Goal: Task Accomplishment & Management: Manage account settings

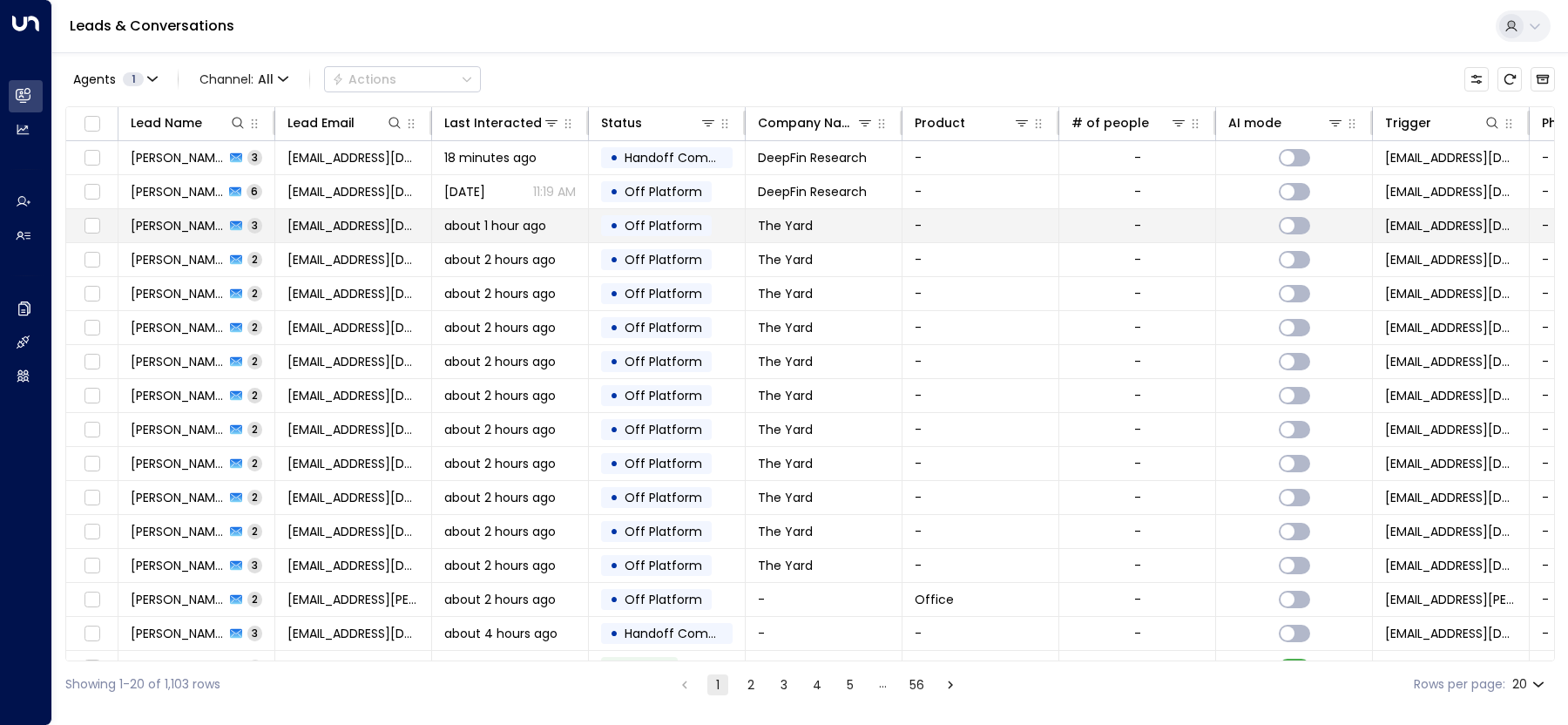
click at [509, 234] on td "about 1 hour ago" at bounding box center [510, 225] width 156 height 33
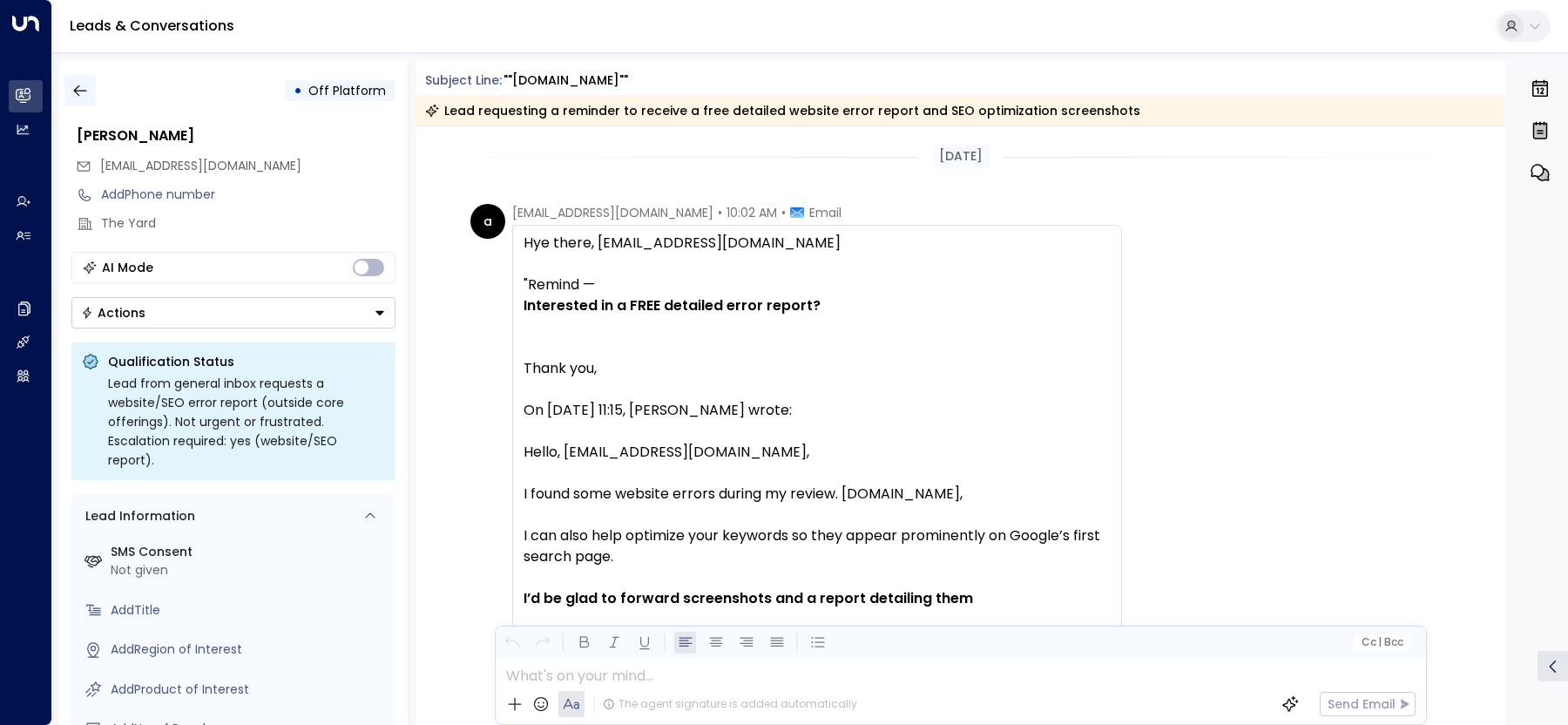
click at [77, 93] on icon "button" at bounding box center [80, 91] width 13 height 12
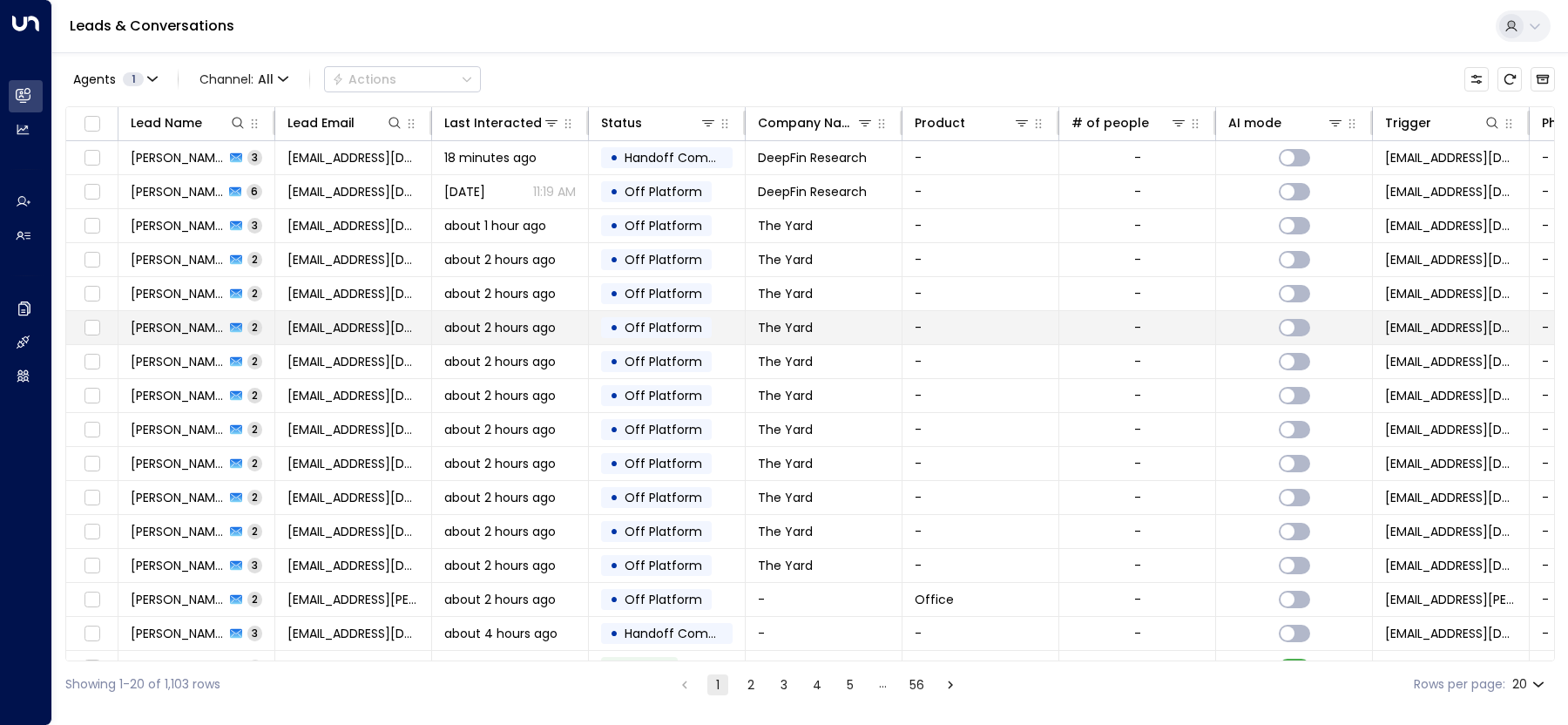
scroll to position [156, 0]
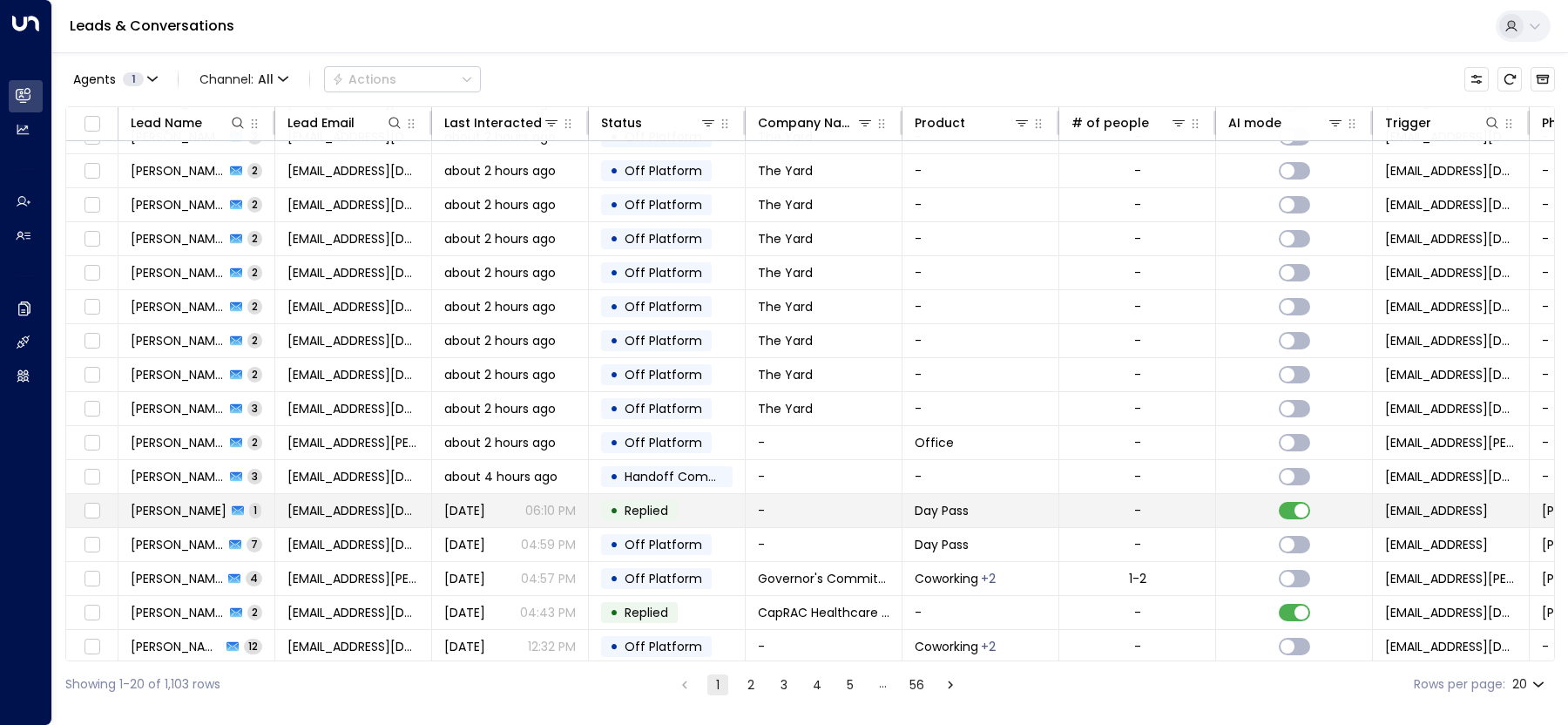
click at [454, 506] on span "[DATE]" at bounding box center [465, 510] width 41 height 17
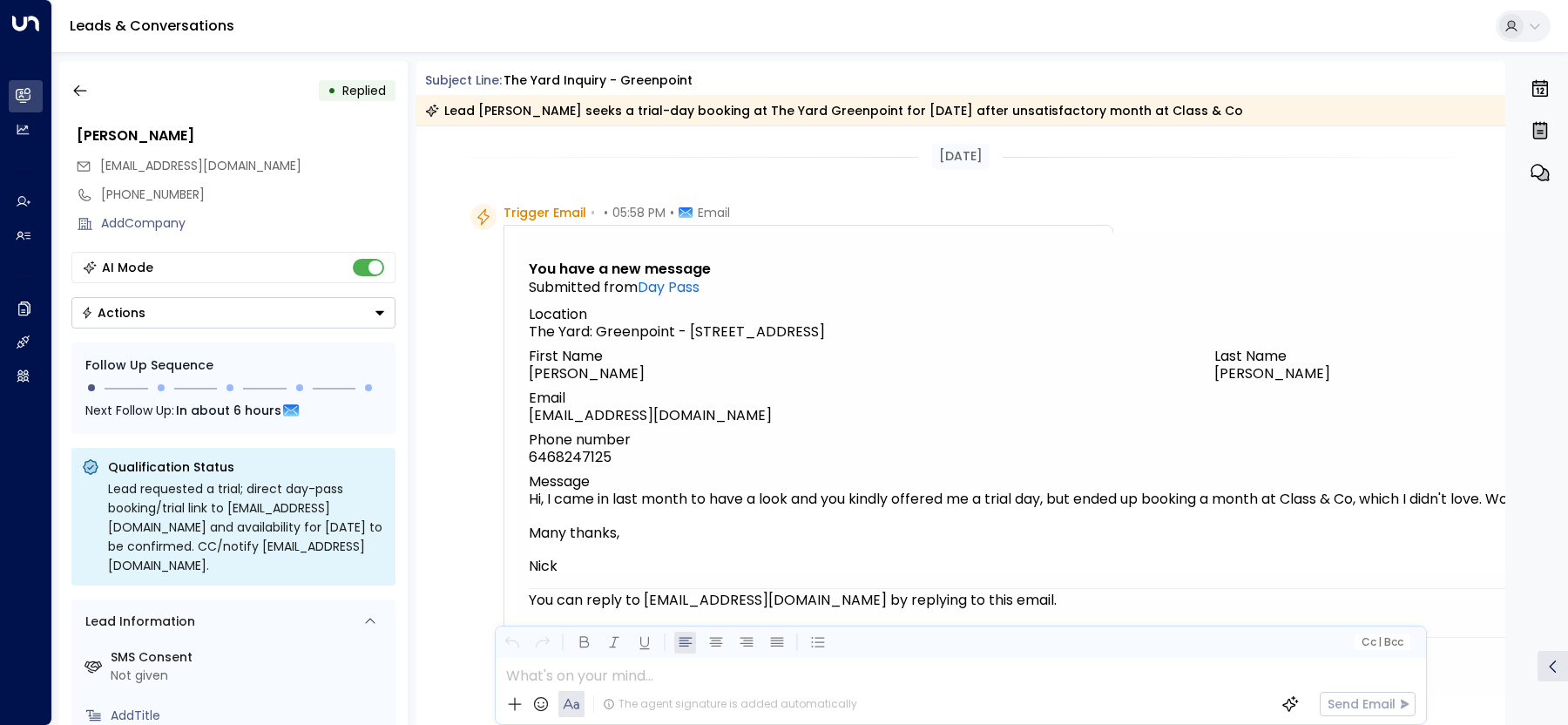
click at [57, 92] on div "• Replied [PERSON_NAME] [EMAIL_ADDRESS][DOMAIN_NAME] [PHONE_NUMBER] Add Company…" at bounding box center [809, 392] width 1515 height 681
click at [68, 93] on button "button" at bounding box center [80, 90] width 31 height 31
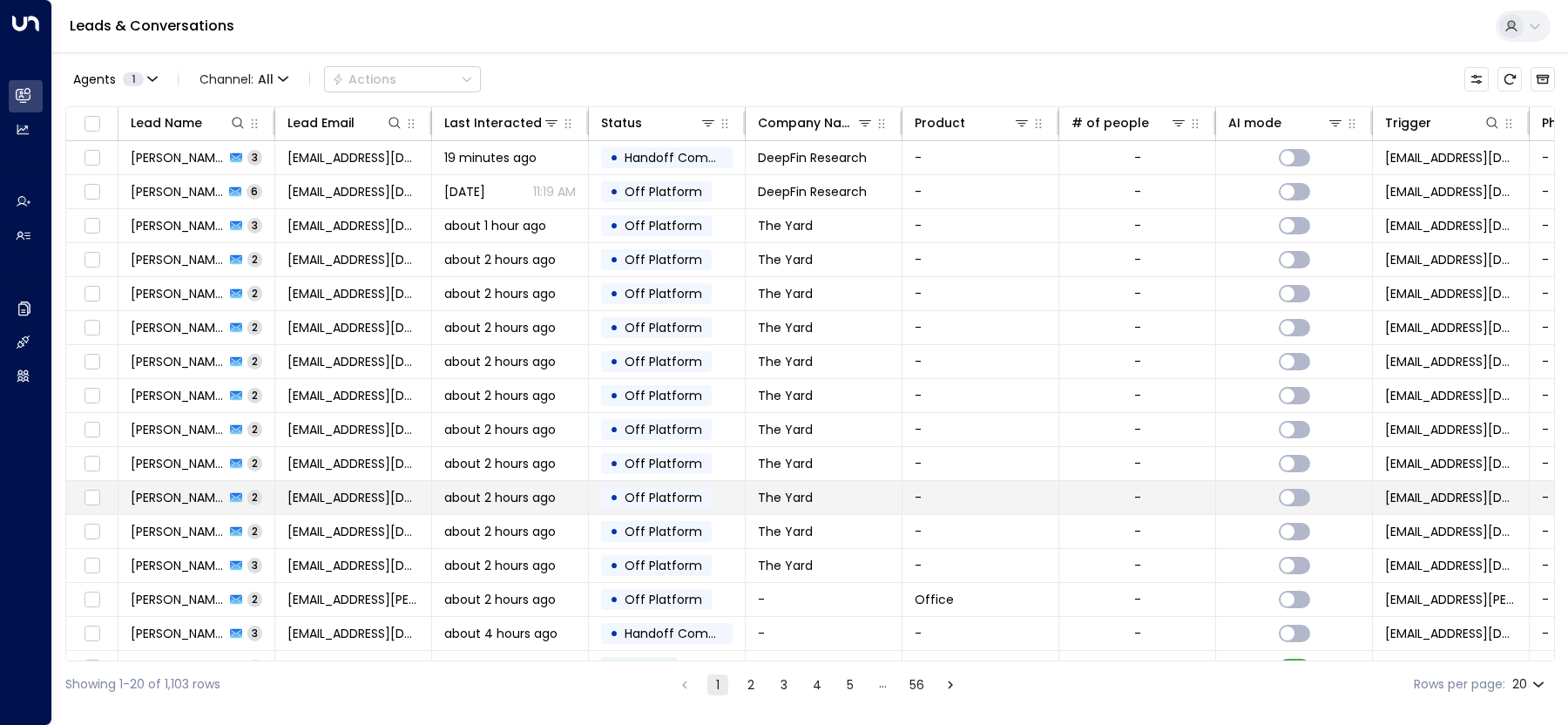
scroll to position [156, 0]
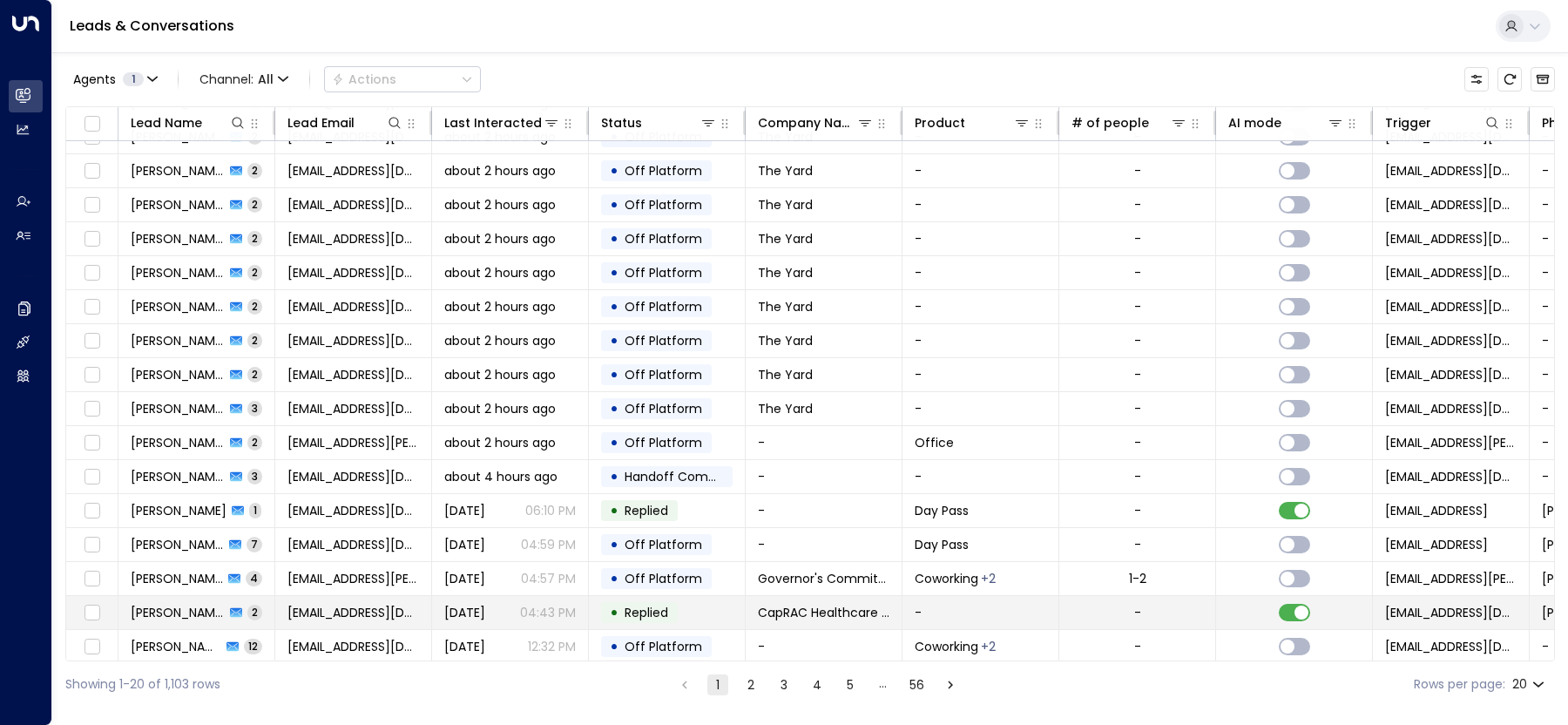
click at [663, 606] on span "Replied" at bounding box center [646, 612] width 44 height 17
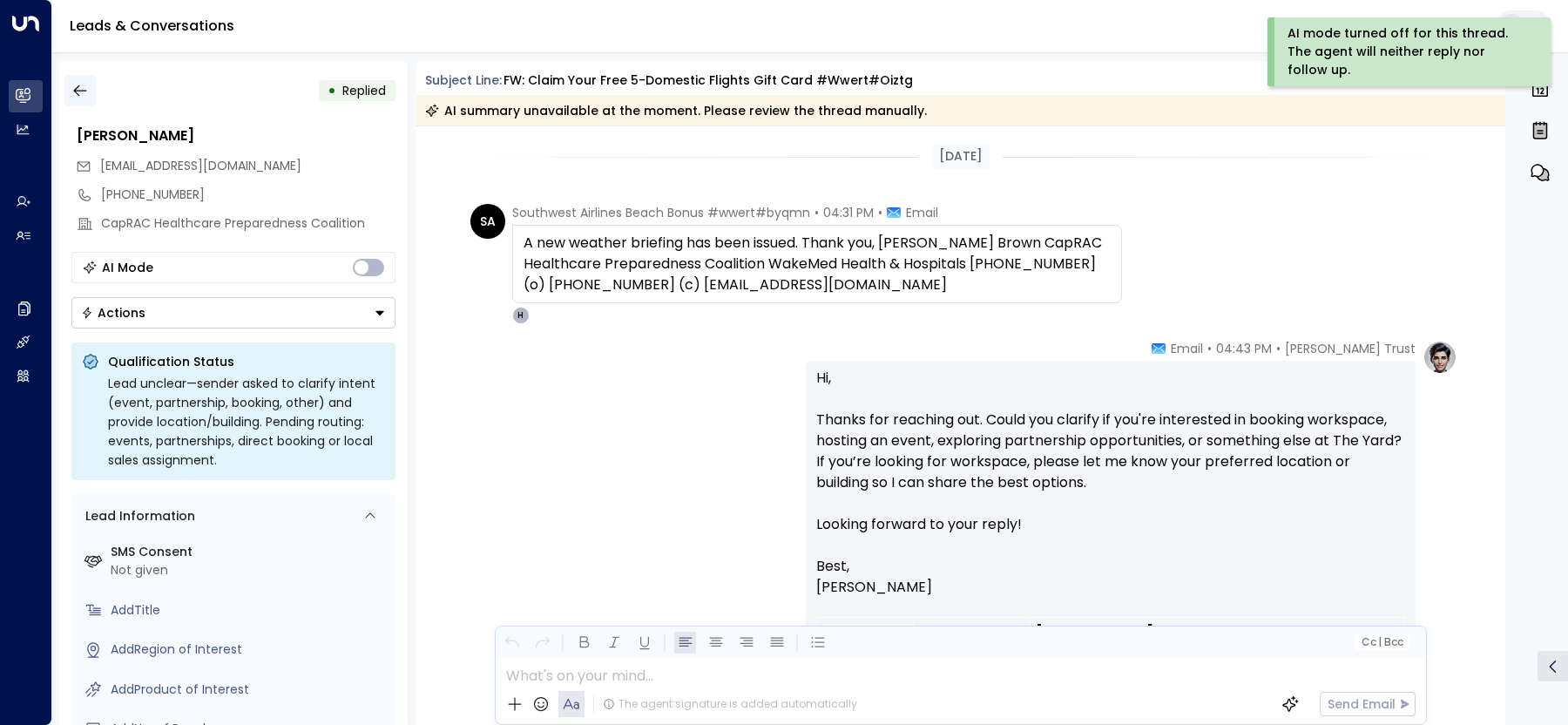
click at [84, 88] on icon "button" at bounding box center [80, 90] width 17 height 17
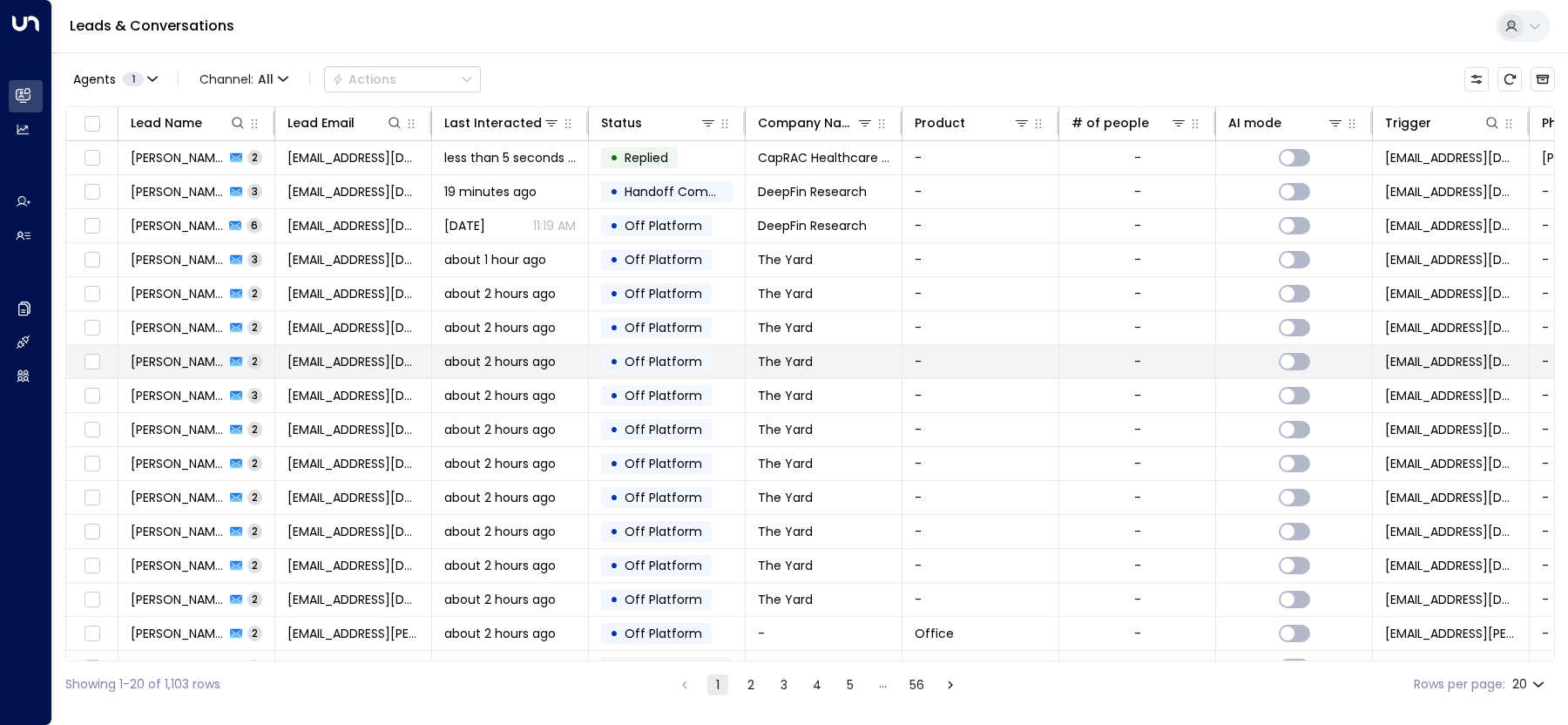
scroll to position [156, 0]
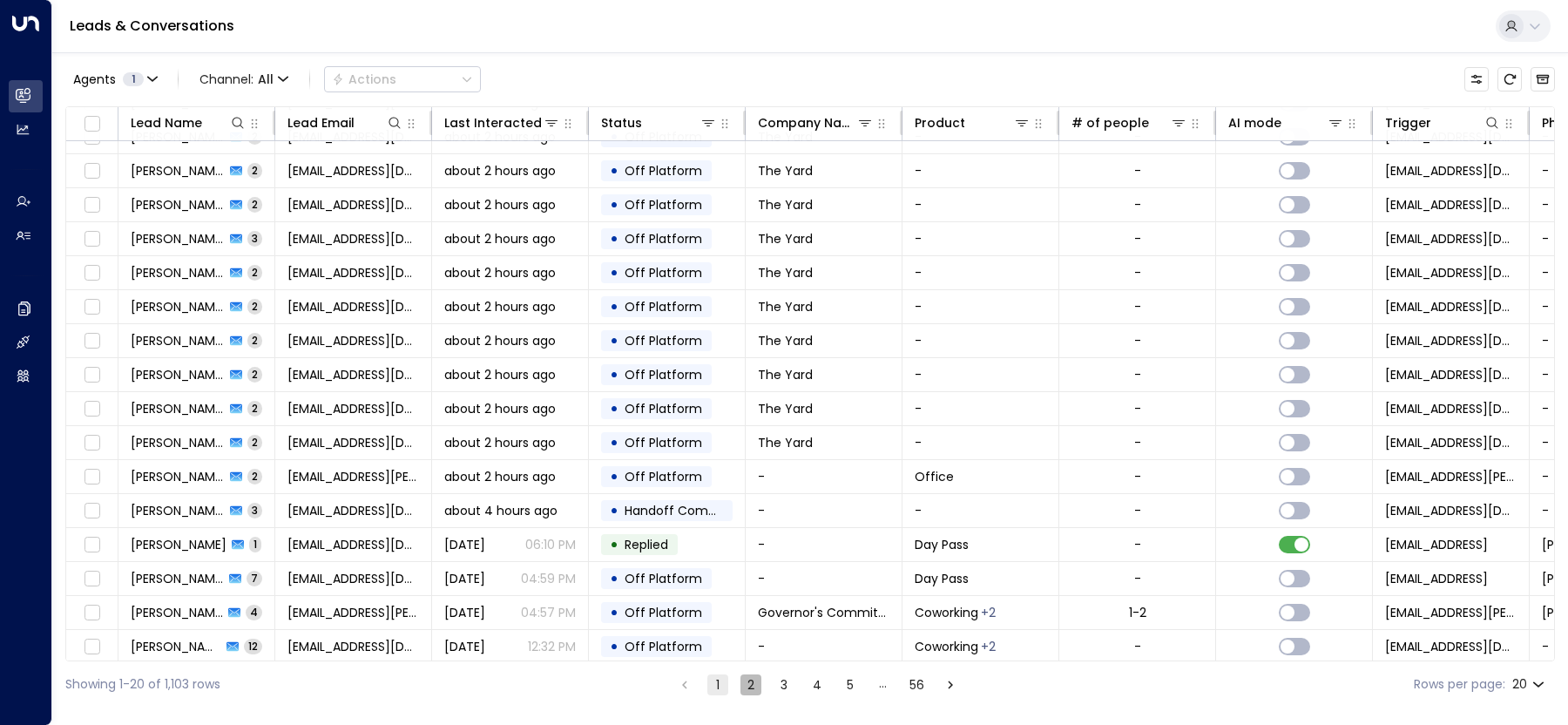
click at [753, 688] on button "2" at bounding box center [750, 685] width 21 height 21
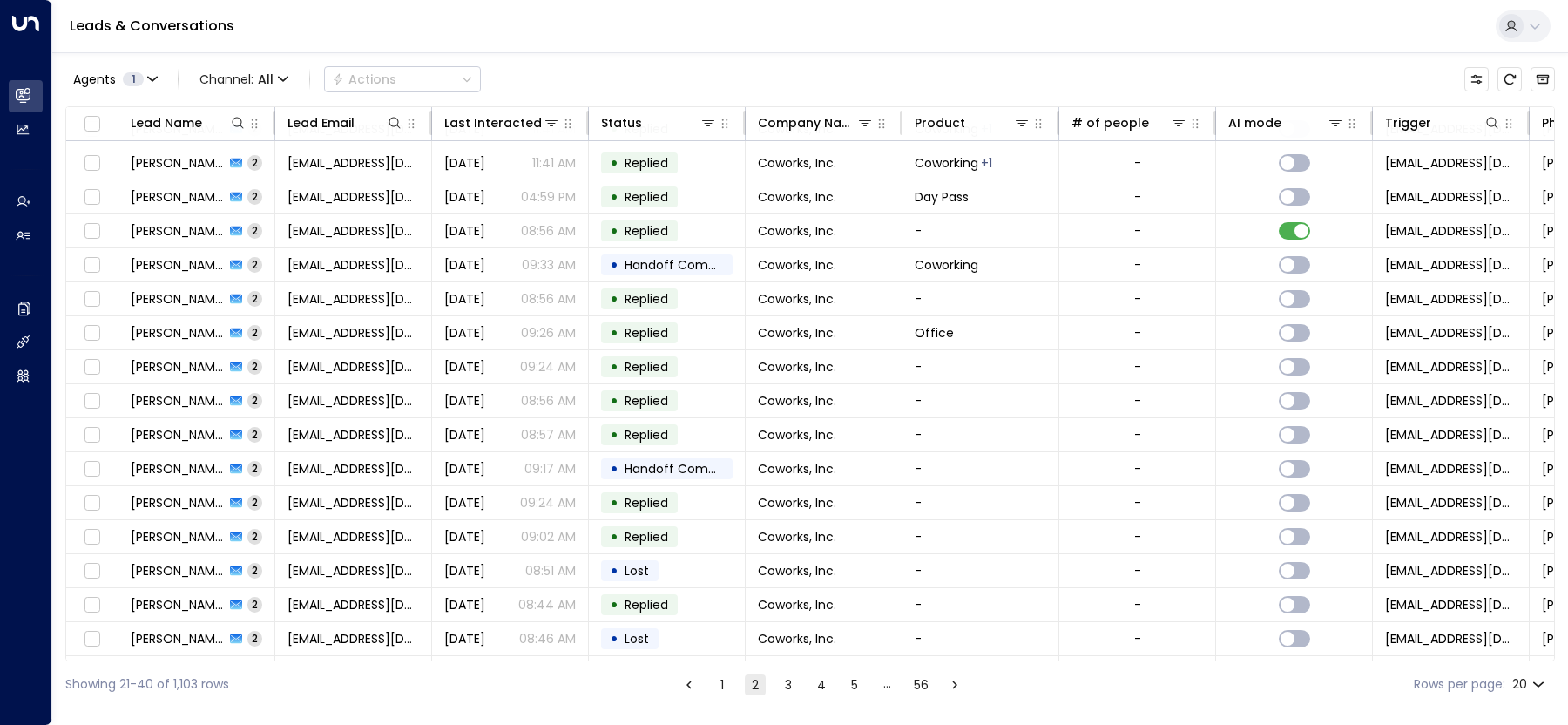
scroll to position [156, 0]
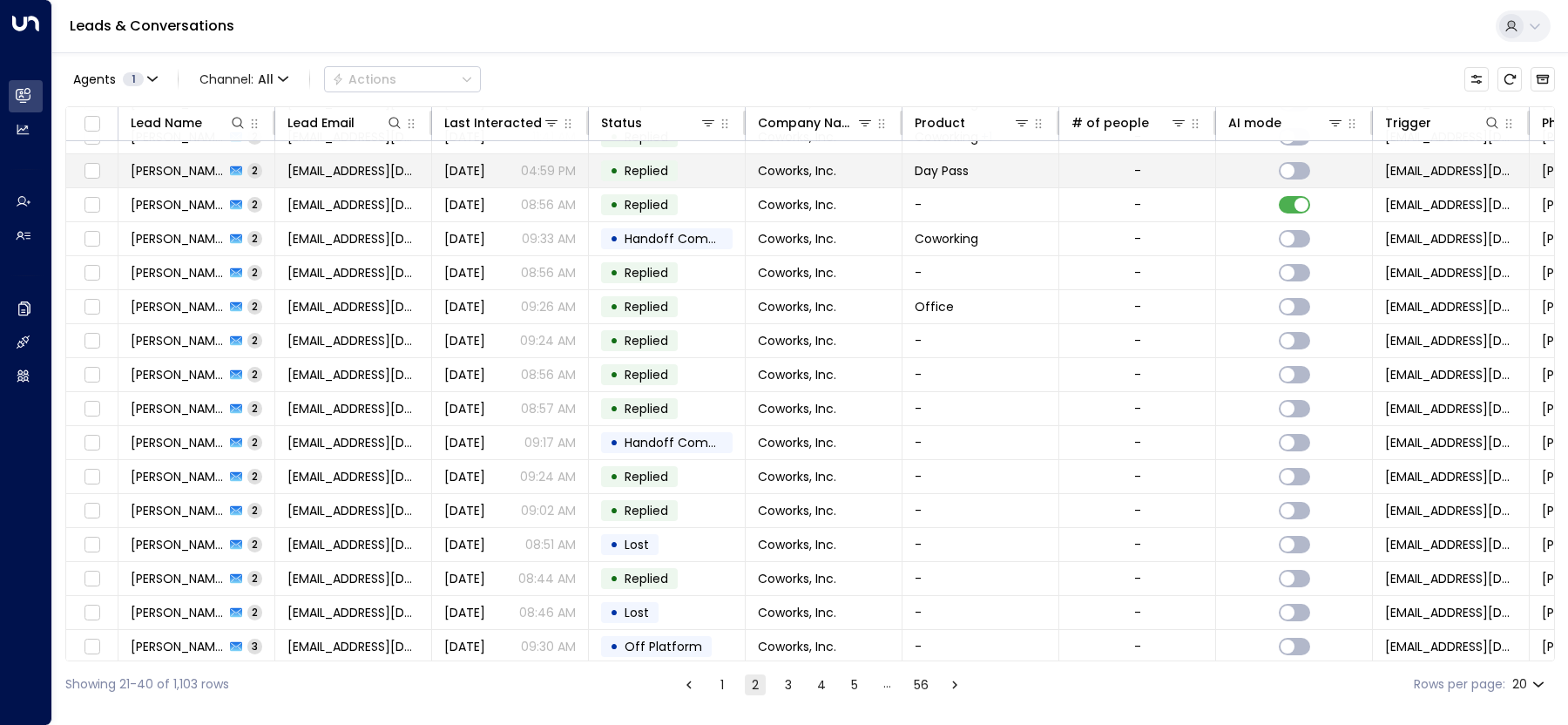
click at [503, 179] on td "[DATE] 04:59 PM" at bounding box center [510, 171] width 156 height 33
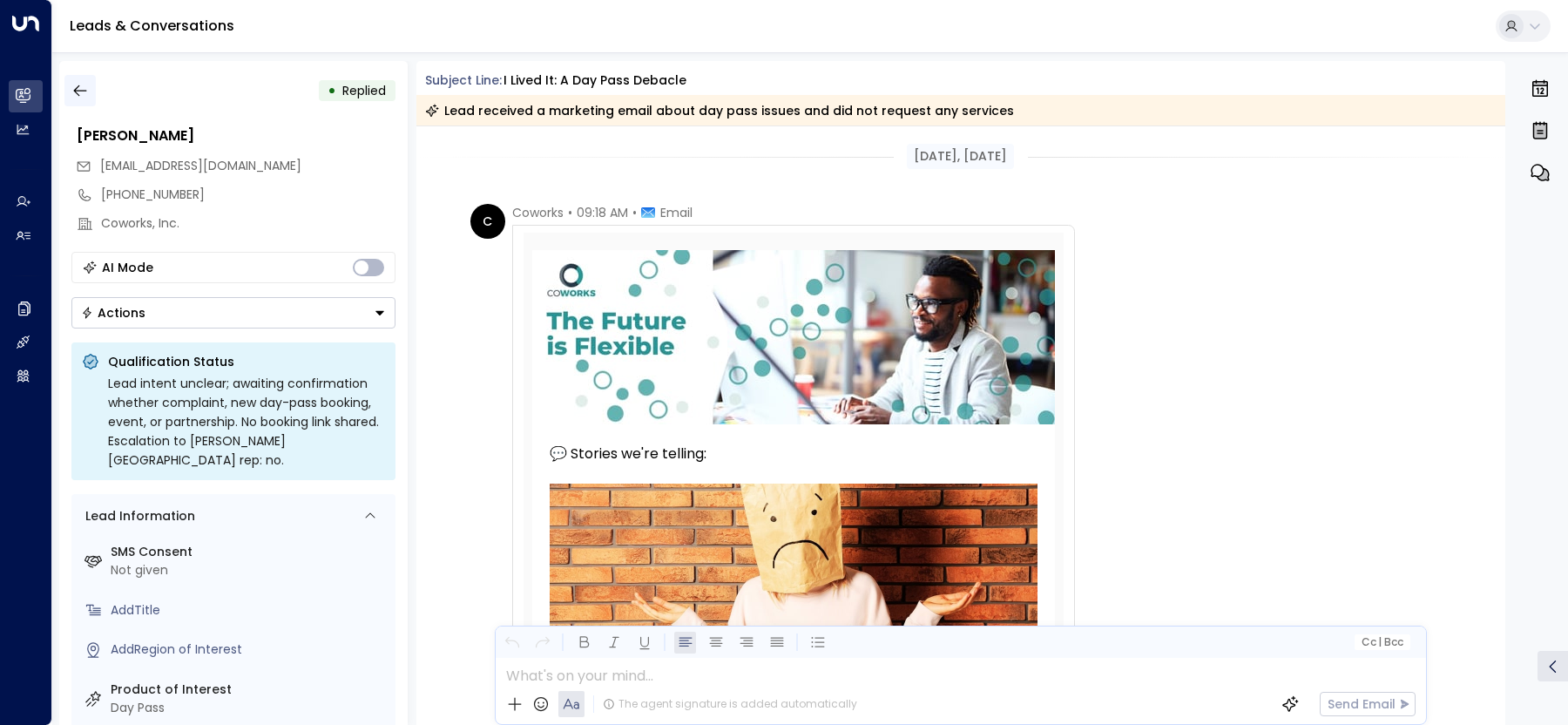
click at [68, 92] on button "button" at bounding box center [80, 90] width 31 height 31
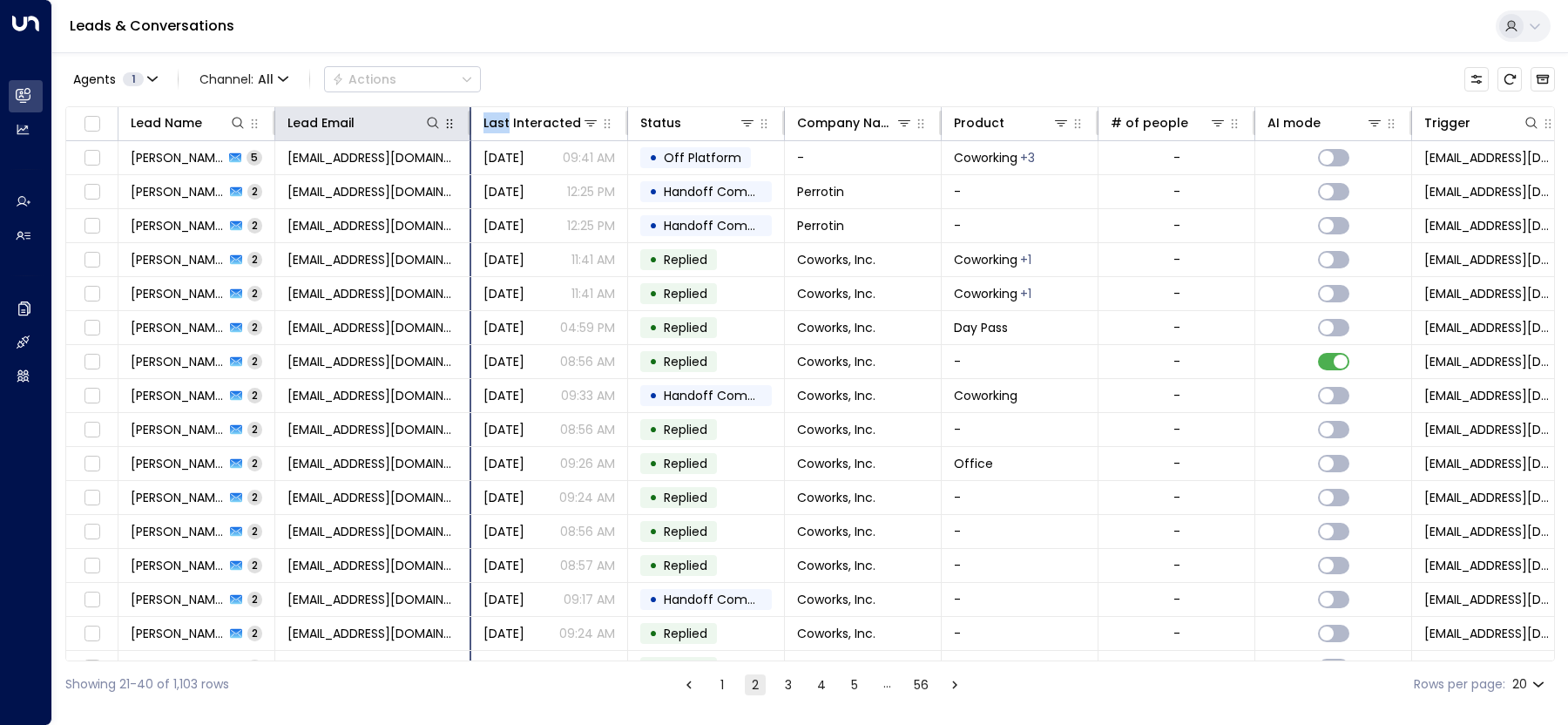
drag, startPoint x: 425, startPoint y: 122, endPoint x: 541, endPoint y: 122, distance: 116.0
click at [471, 122] on div at bounding box center [466, 122] width 11 height 24
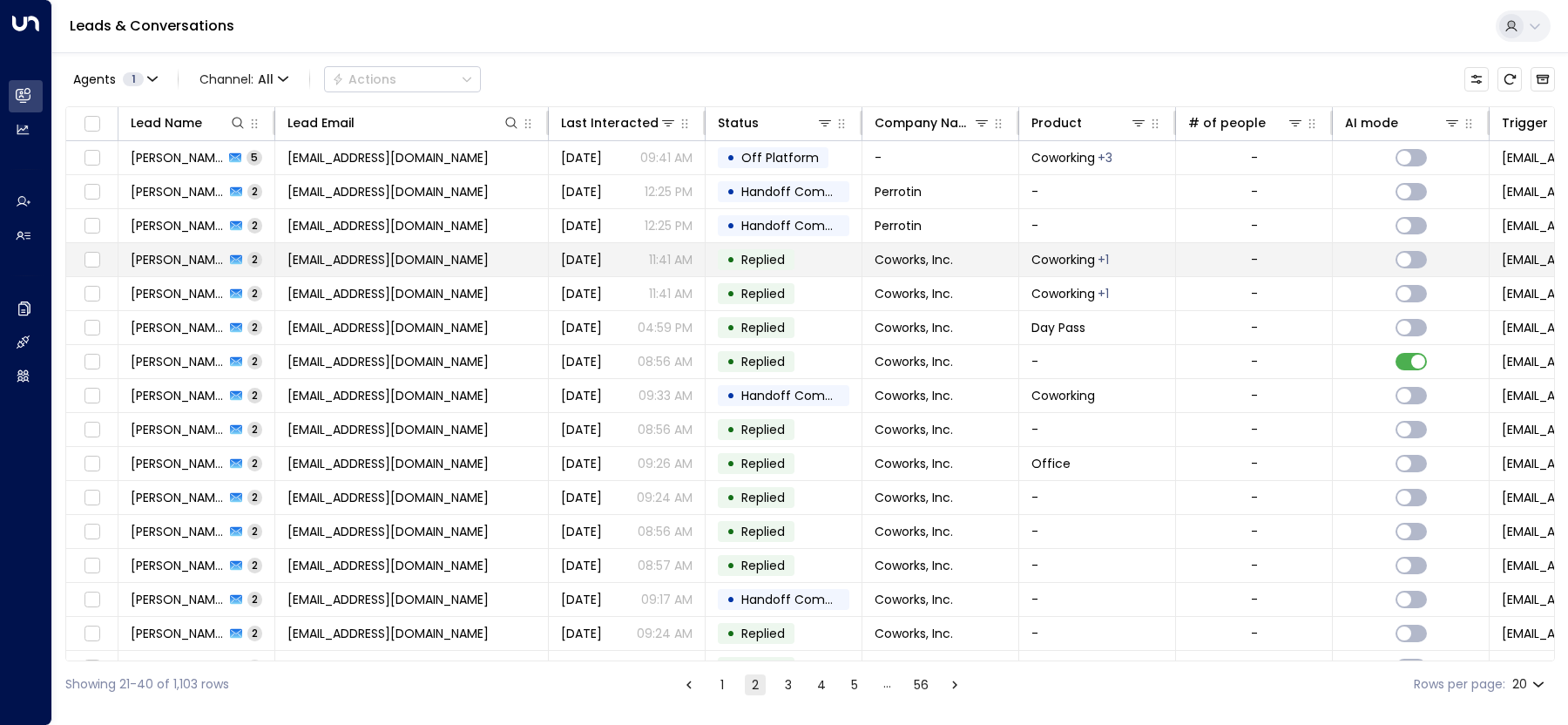
click at [331, 261] on span "[EMAIL_ADDRESS][DOMAIN_NAME]" at bounding box center [388, 259] width 201 height 17
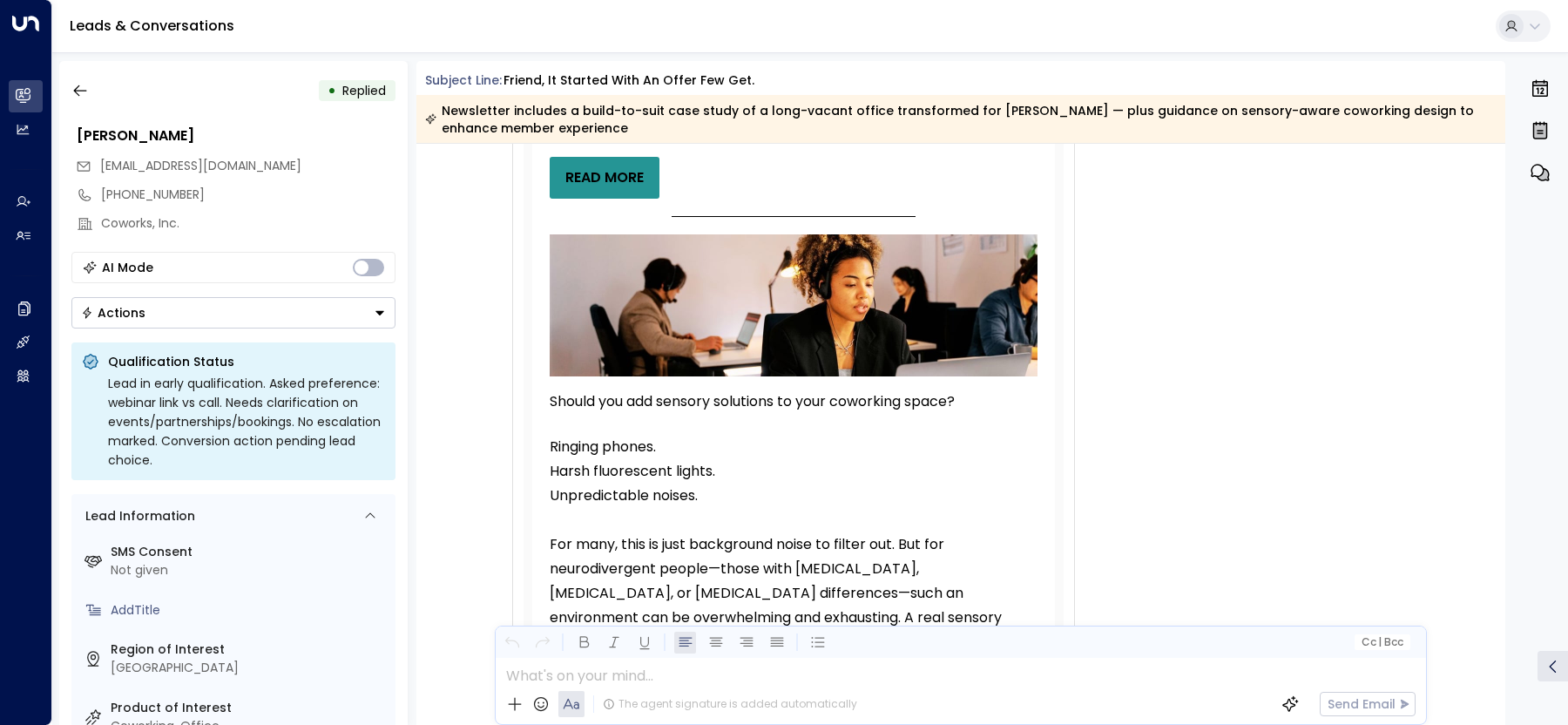
scroll to position [702, 0]
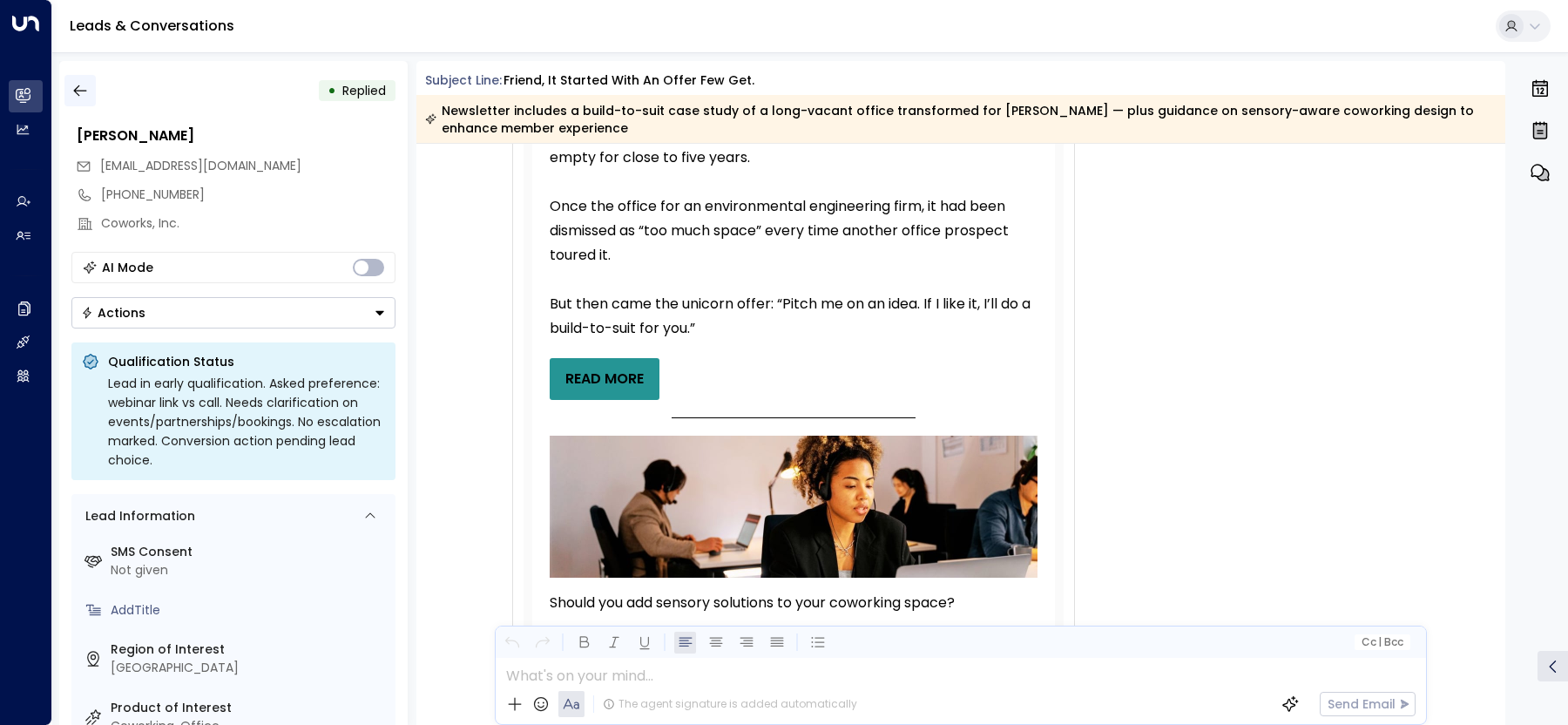
click at [73, 89] on icon "button" at bounding box center [80, 90] width 17 height 17
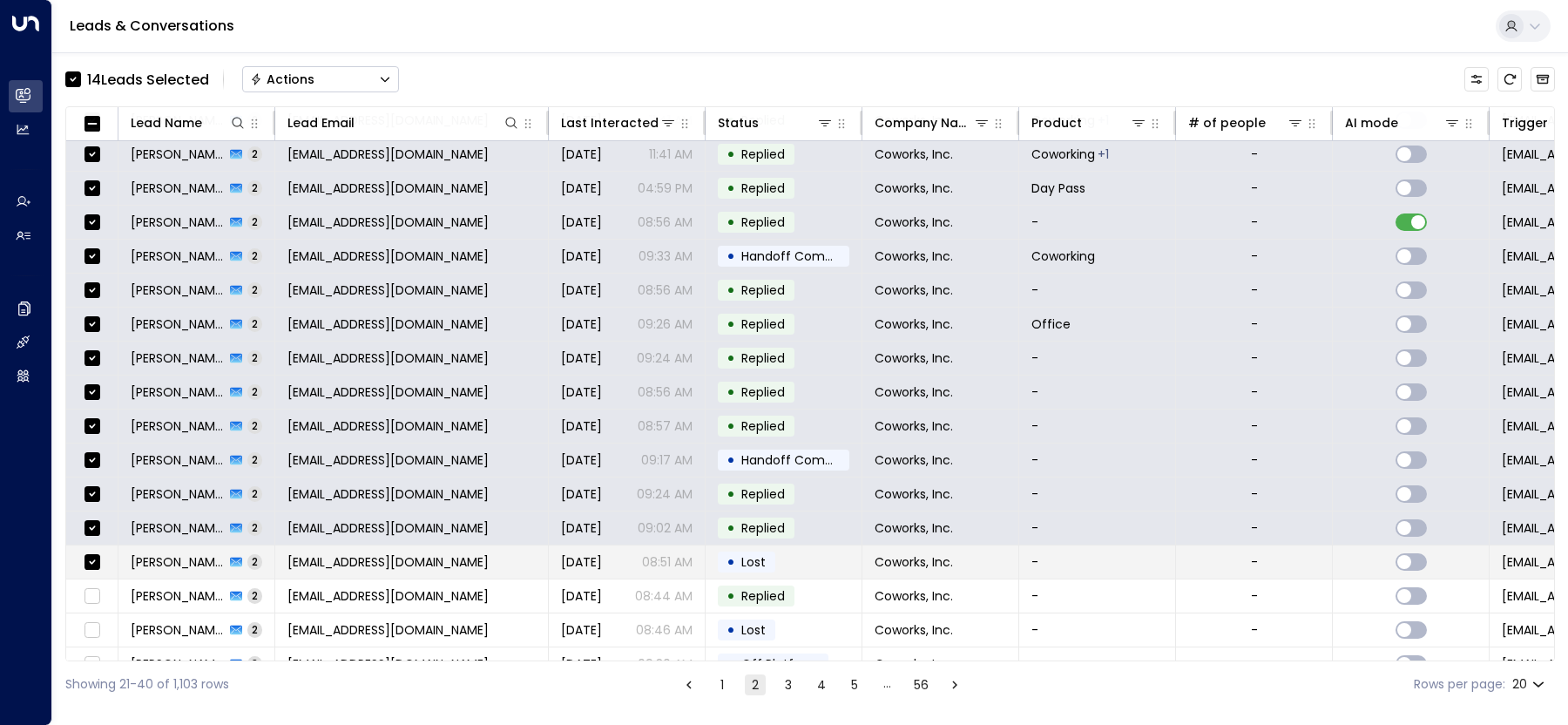
scroll to position [156, 0]
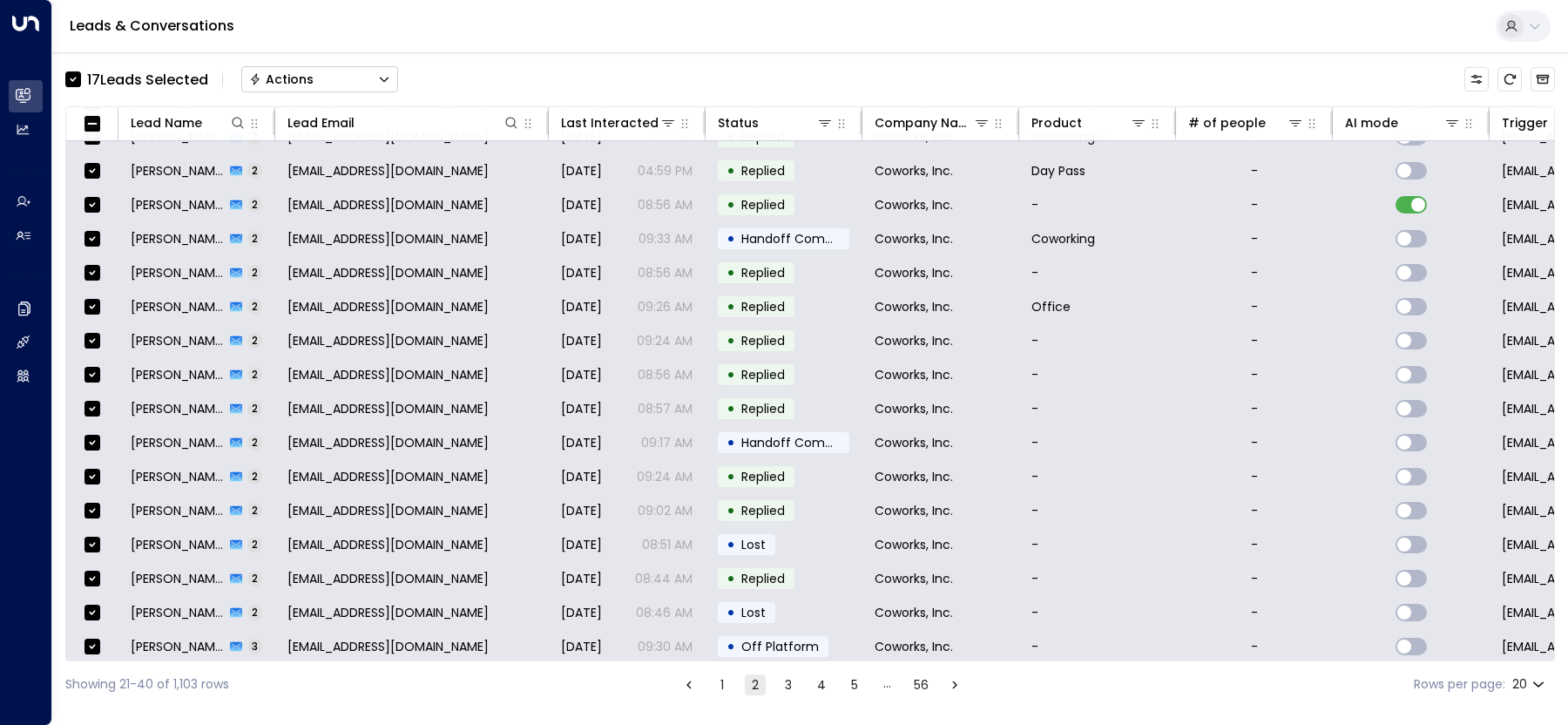
click at [351, 83] on button "Actions" at bounding box center [319, 79] width 156 height 26
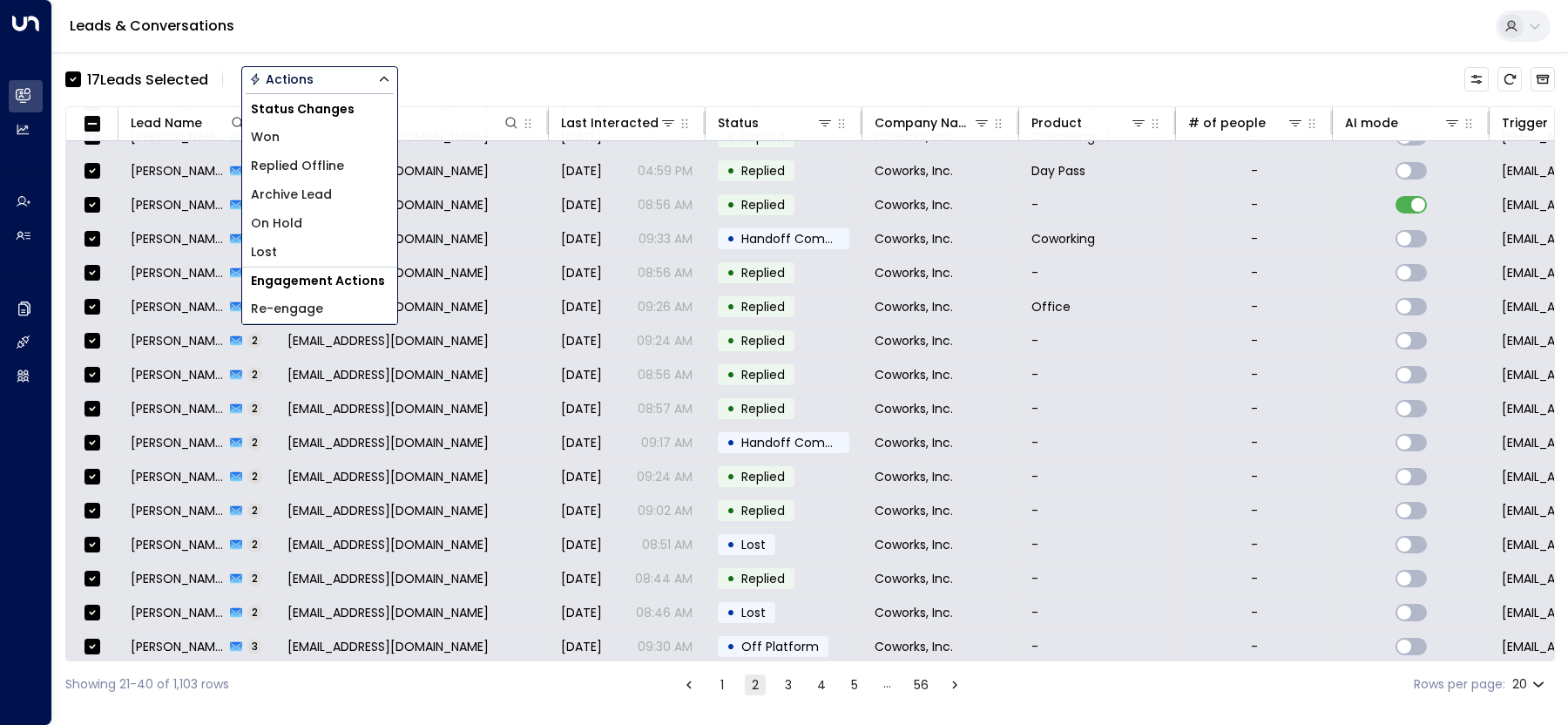
click at [356, 252] on li "Lost" at bounding box center [320, 252] width 155 height 29
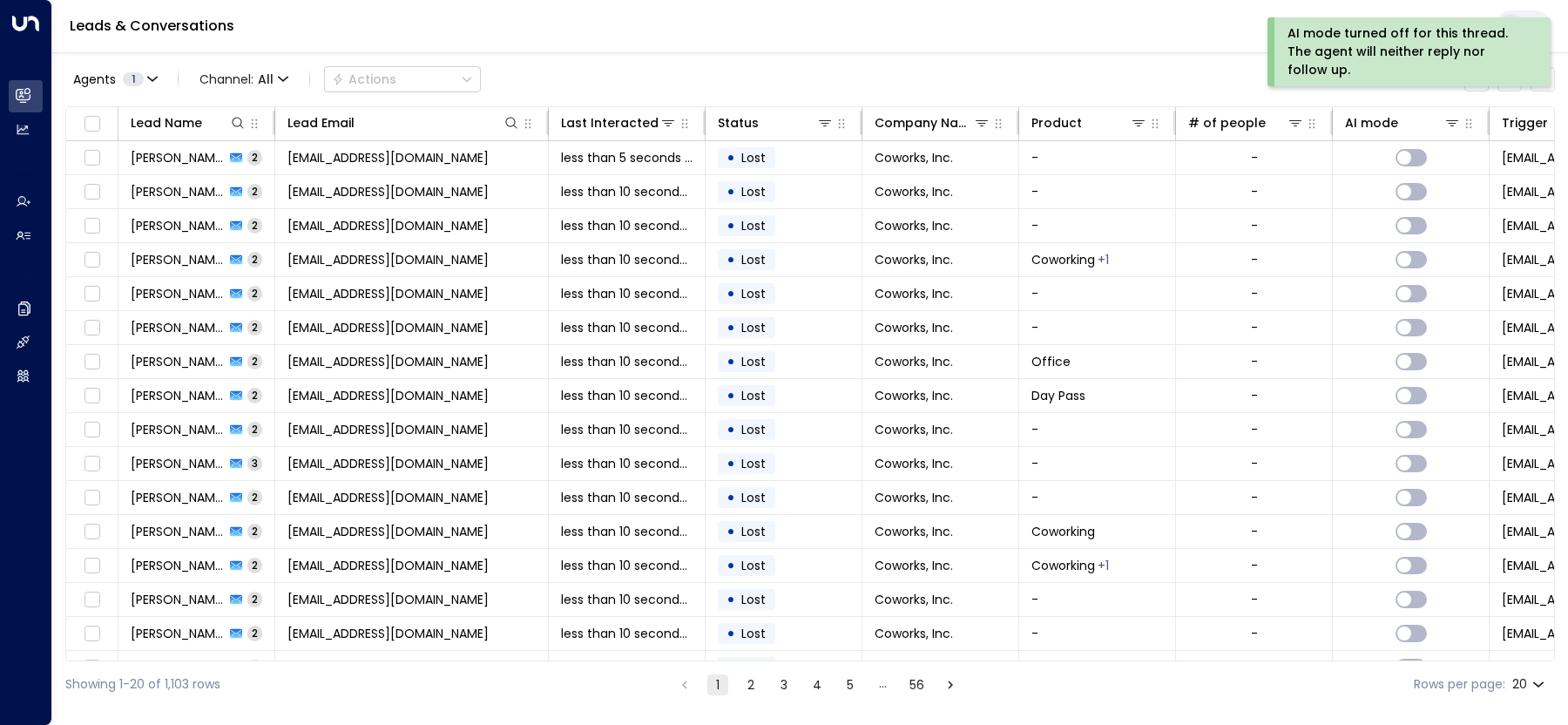
click at [749, 688] on button "2" at bounding box center [750, 685] width 21 height 21
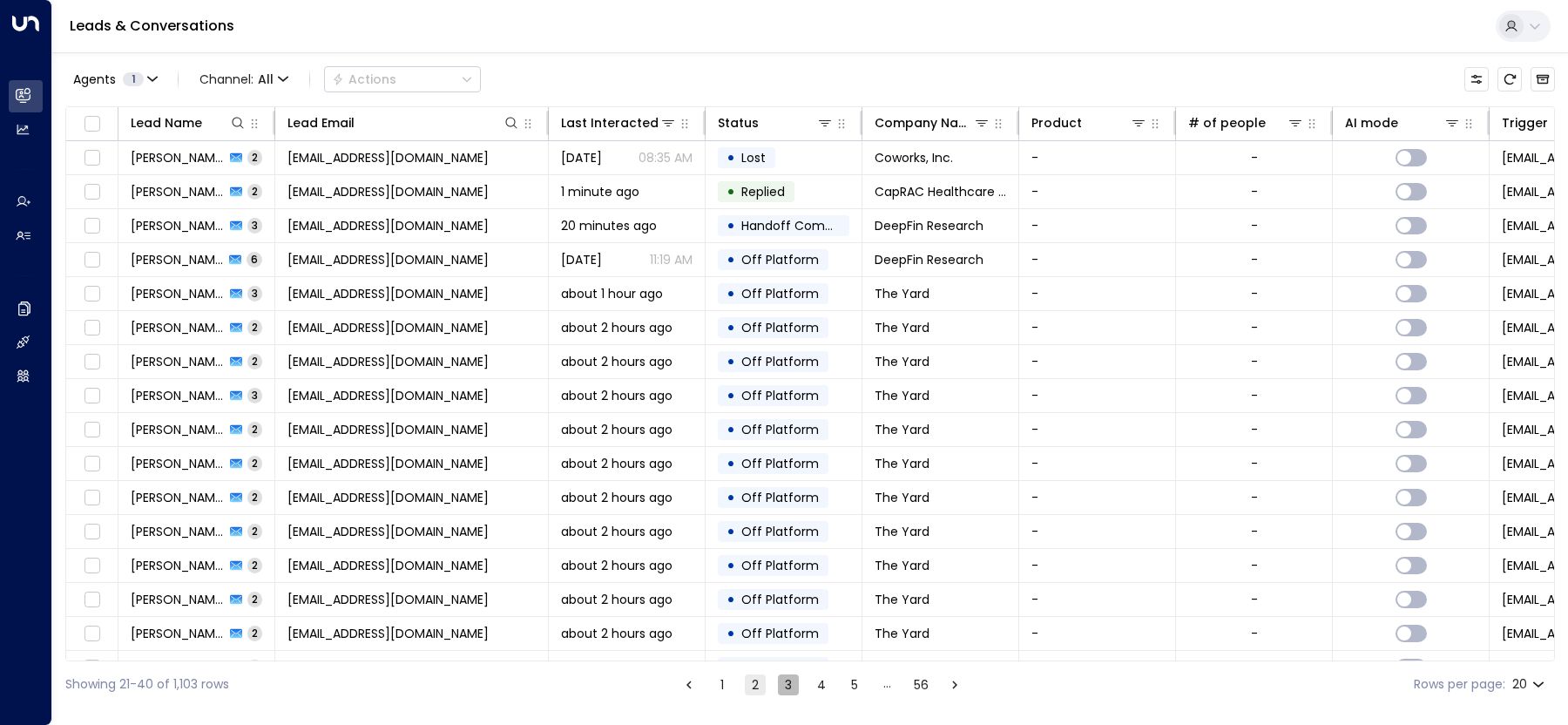
click at [784, 691] on button "3" at bounding box center [788, 685] width 21 height 21
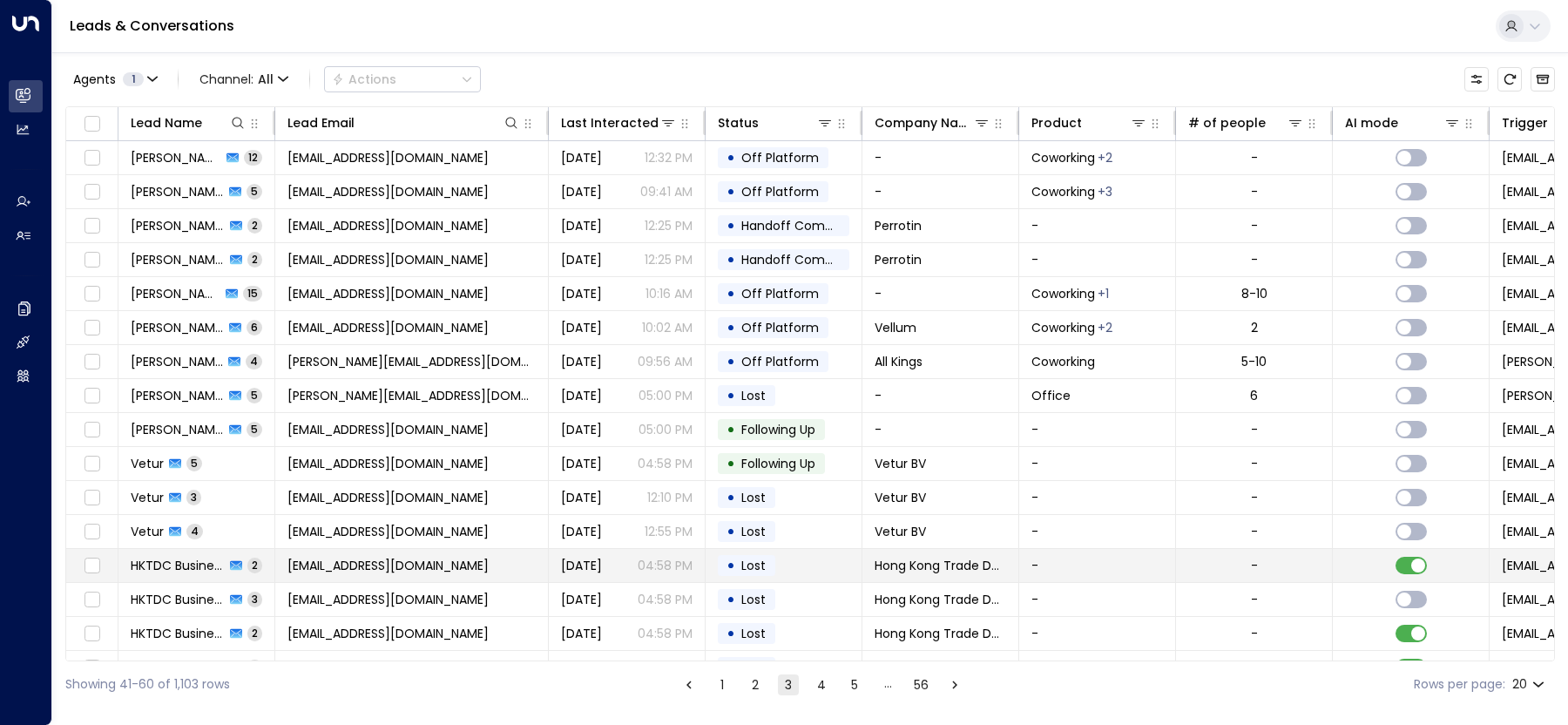
scroll to position [49, 0]
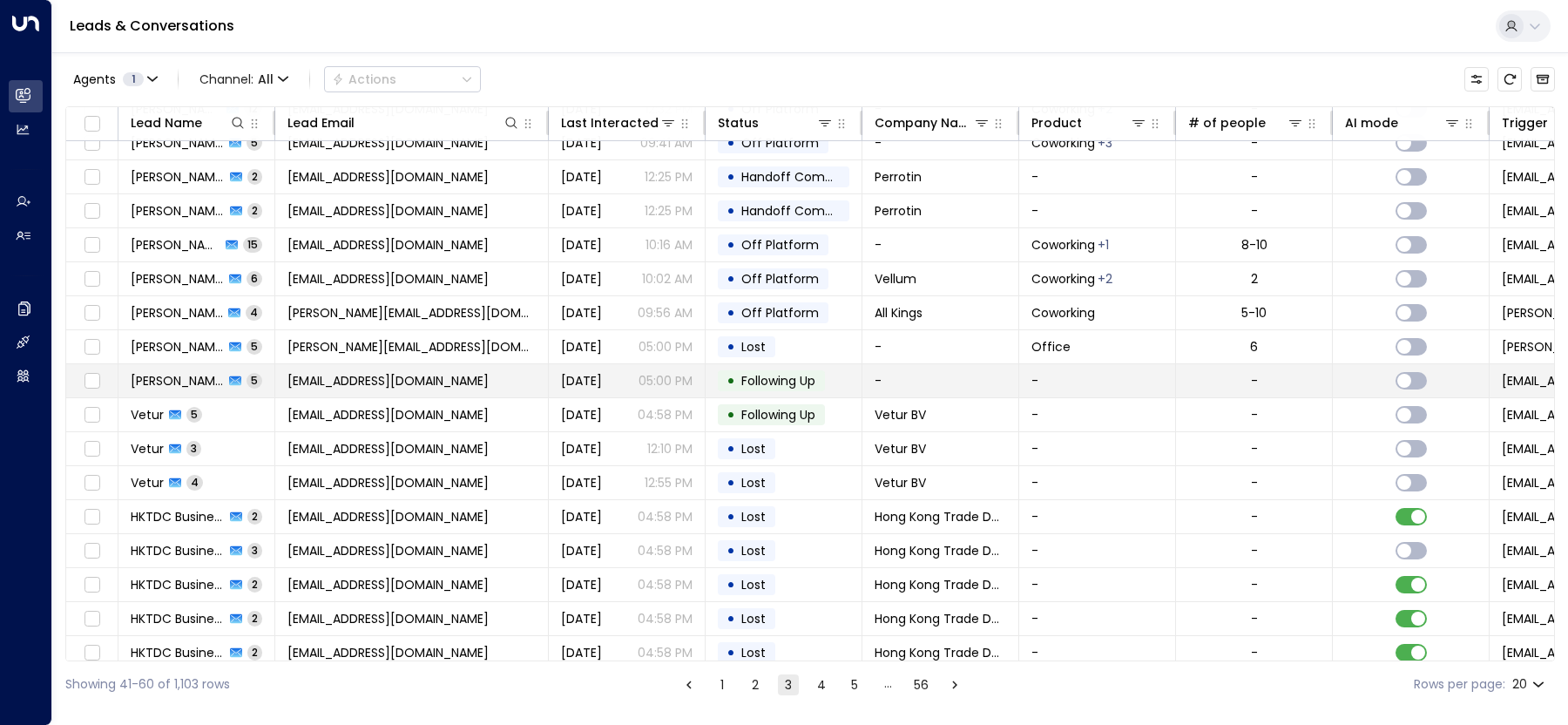
click at [484, 384] on td "[EMAIL_ADDRESS][DOMAIN_NAME]" at bounding box center [412, 381] width 273 height 33
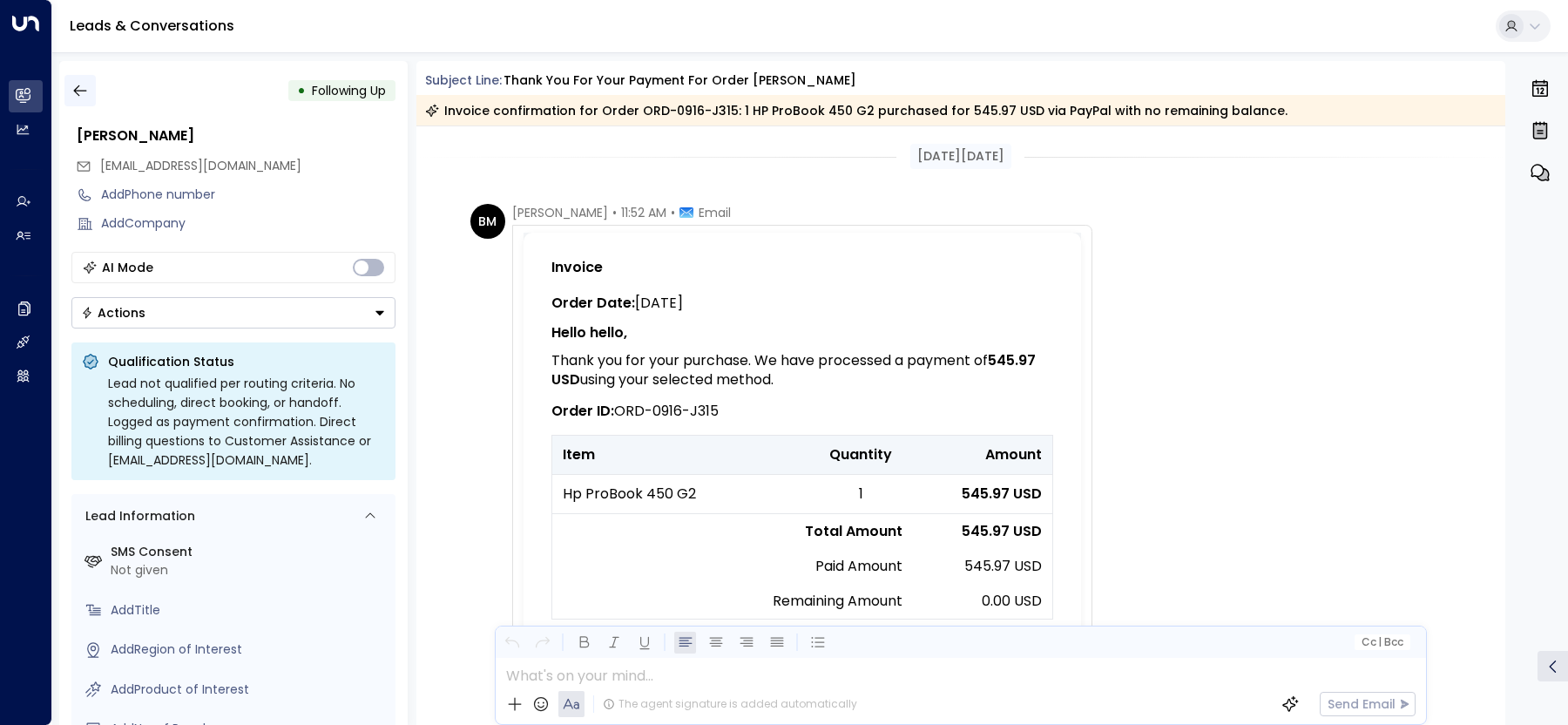
click at [74, 91] on icon "button" at bounding box center [80, 90] width 17 height 17
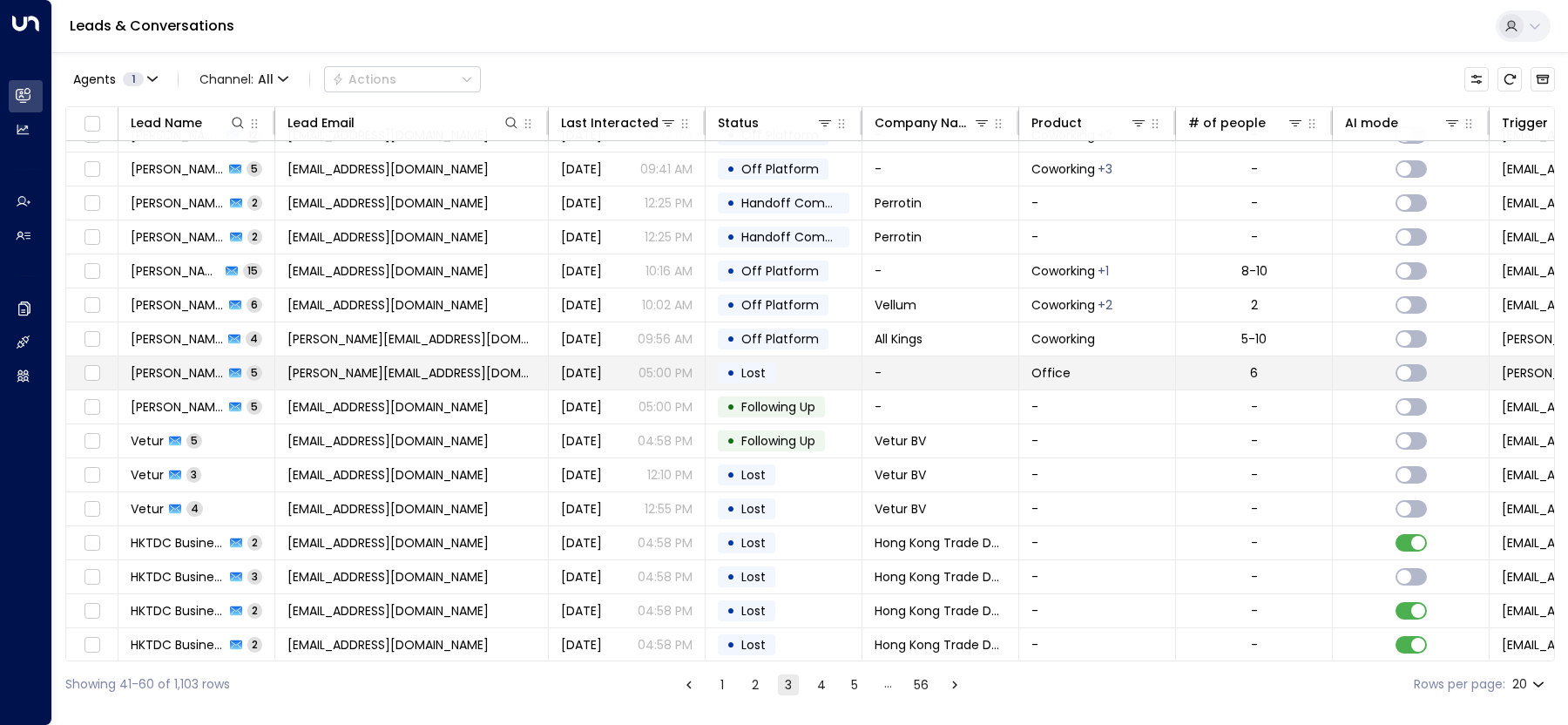
scroll to position [28, 0]
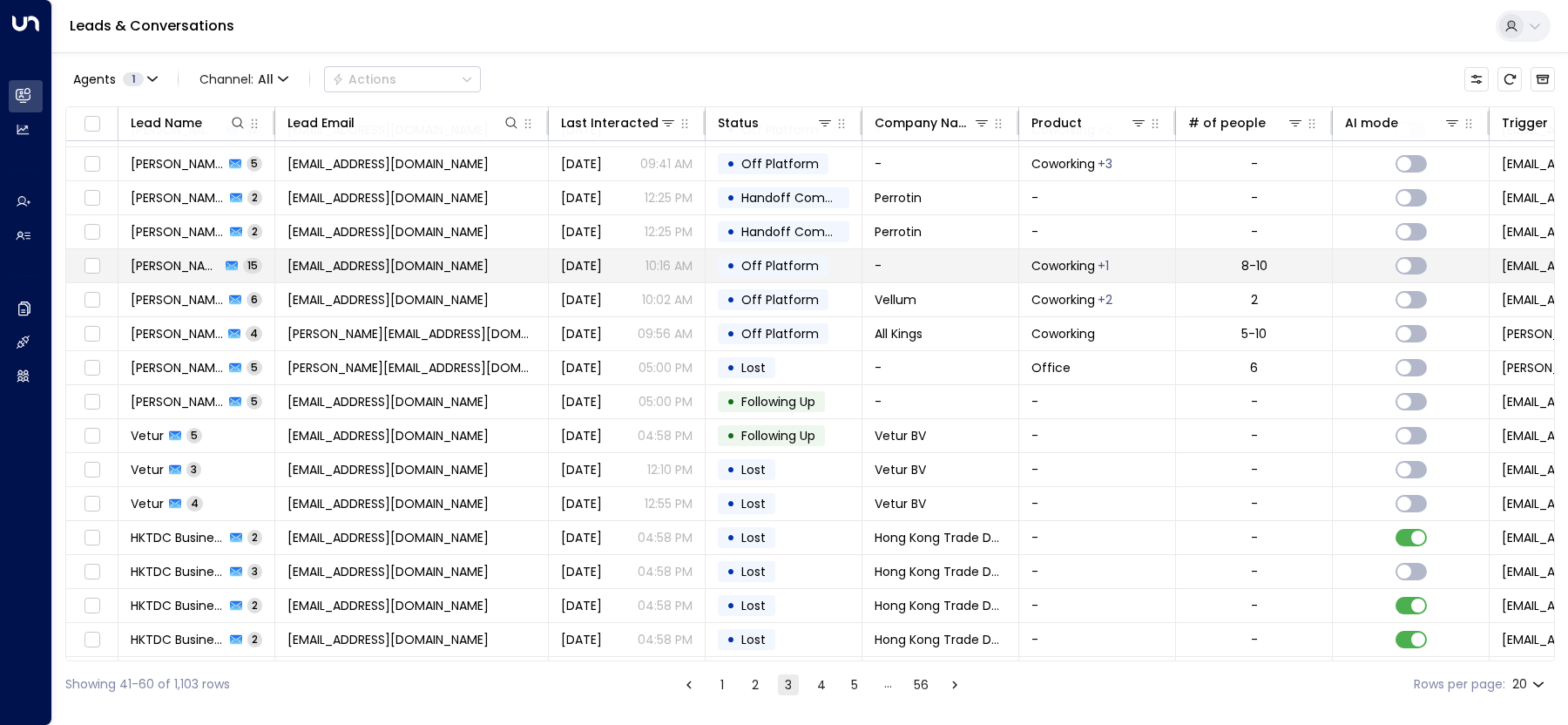
click at [537, 266] on td "[EMAIL_ADDRESS][DOMAIN_NAME]" at bounding box center [412, 266] width 273 height 33
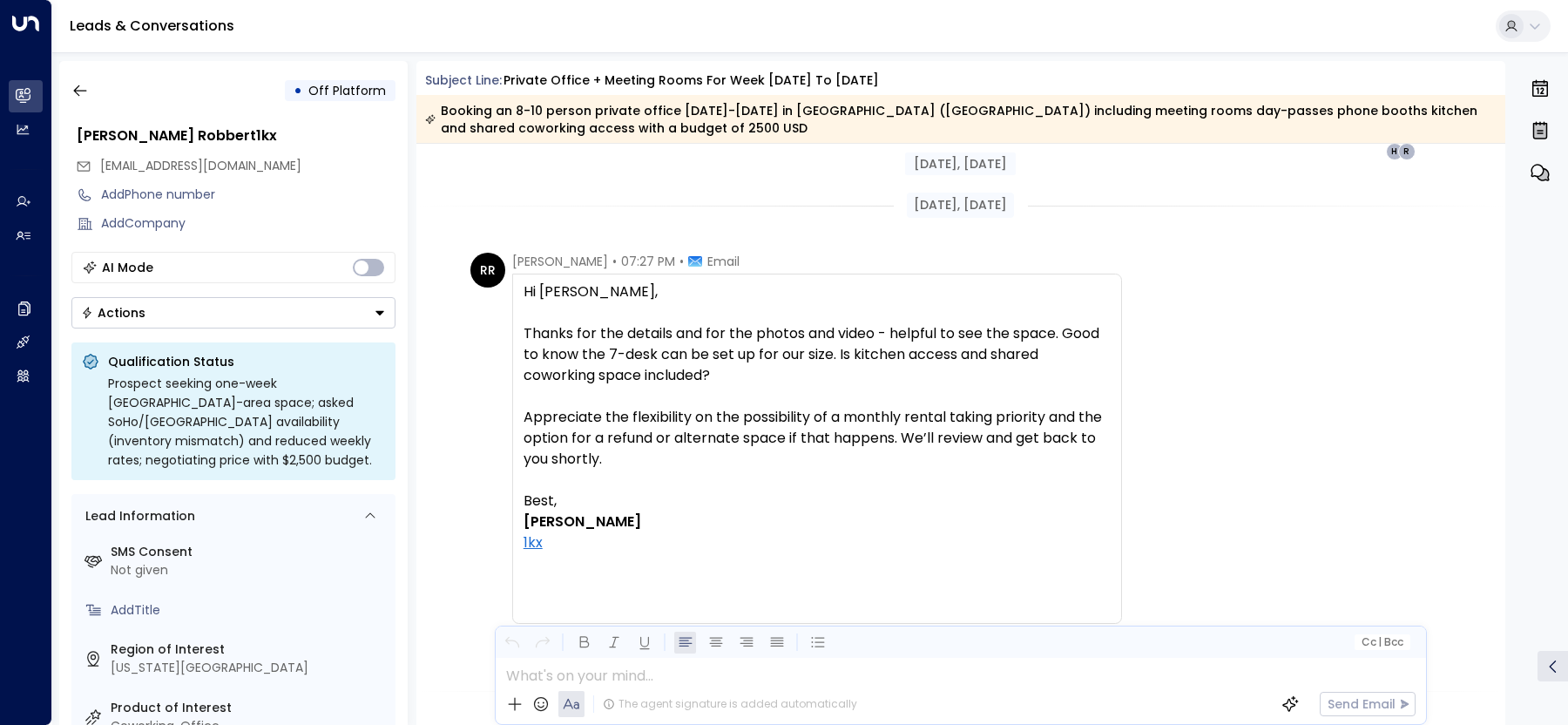
scroll to position [7798, 0]
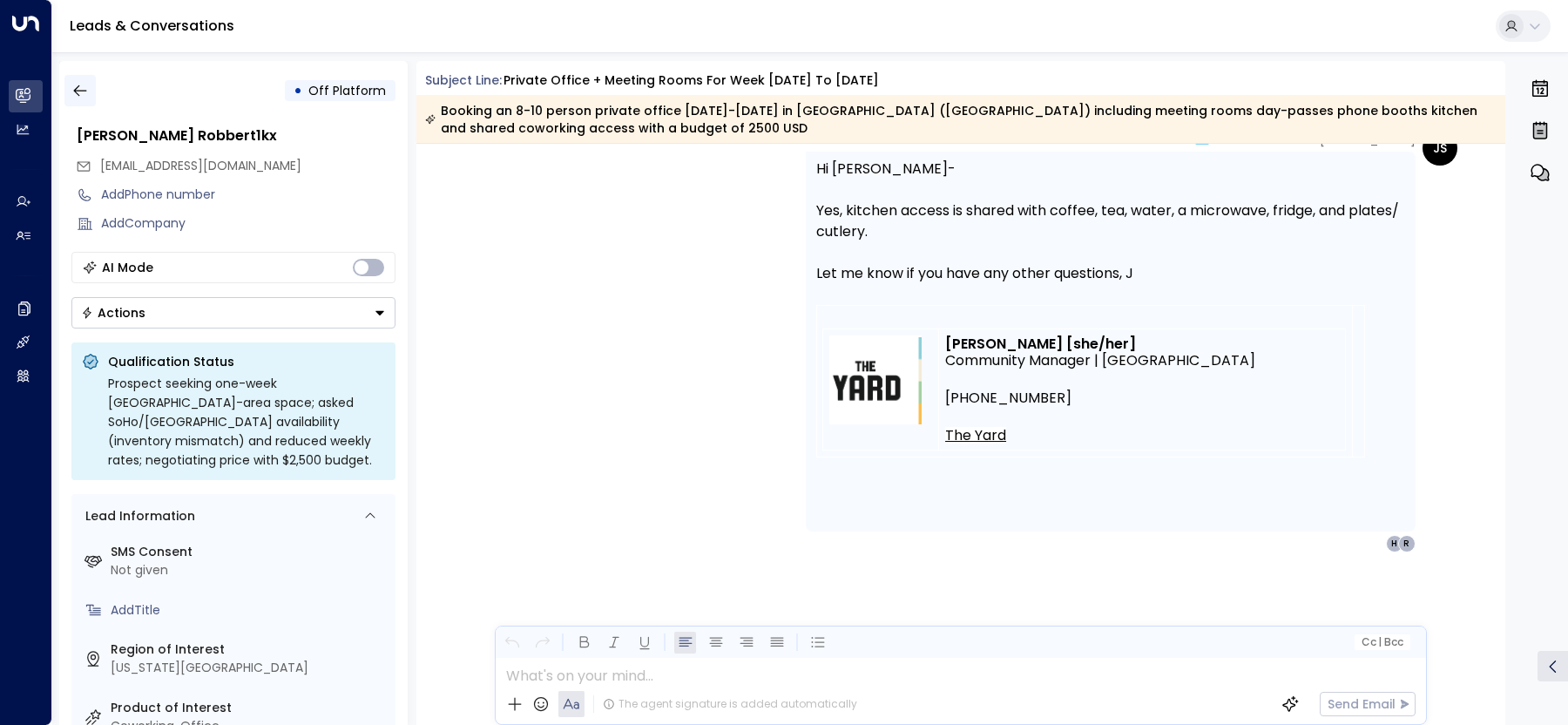
click at [69, 88] on button "button" at bounding box center [80, 90] width 31 height 31
